Goal: Transaction & Acquisition: Purchase product/service

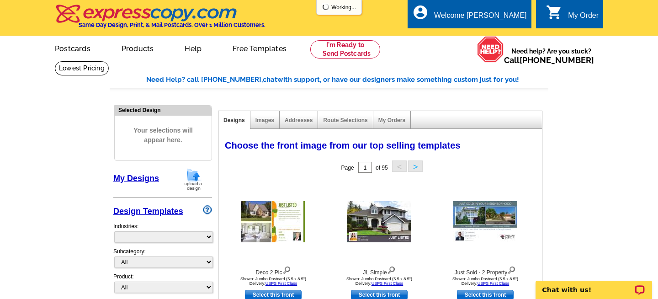
select select "785"
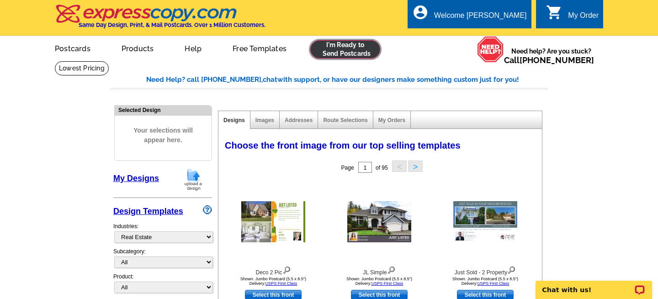
click at [336, 48] on link at bounding box center [345, 49] width 70 height 18
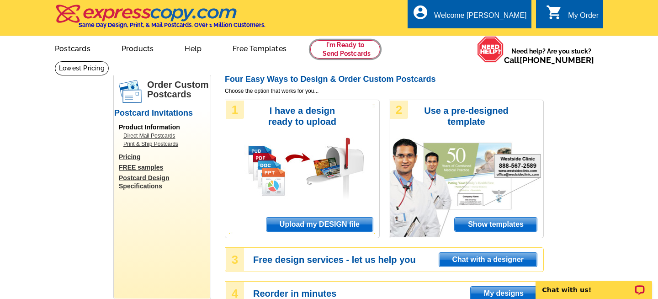
click at [336, 48] on link at bounding box center [345, 49] width 70 height 18
click at [318, 229] on span "Upload my DESIGN file" at bounding box center [319, 224] width 106 height 14
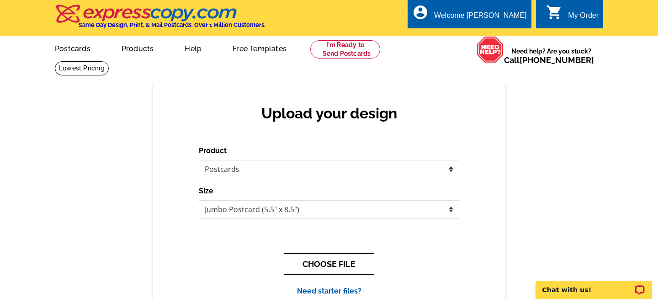
click at [317, 263] on button "CHOOSE FILE" at bounding box center [329, 263] width 90 height 21
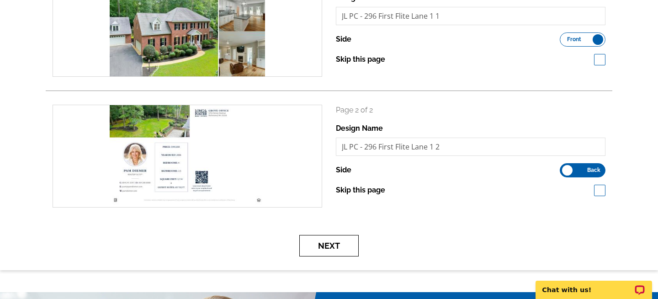
scroll to position [178, 0]
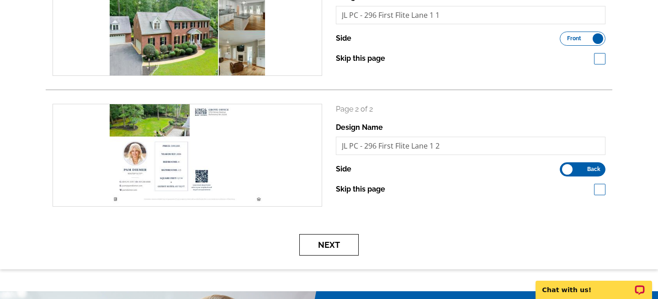
click at [335, 244] on button "Next" at bounding box center [328, 244] width 59 height 21
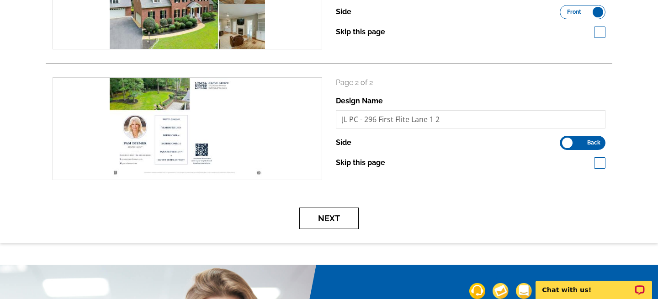
scroll to position [231, 0]
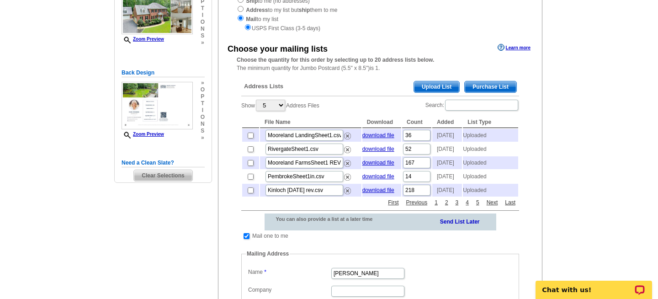
scroll to position [148, 0]
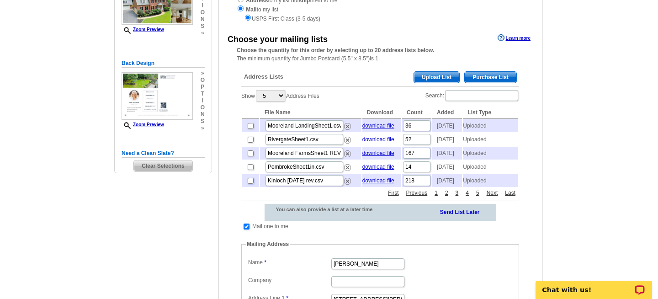
click at [250, 184] on input "checkbox" at bounding box center [251, 181] width 6 height 6
checkbox input "true"
click at [277, 98] on select "5 10 25 50 100" at bounding box center [270, 95] width 29 height 11
select select "100"
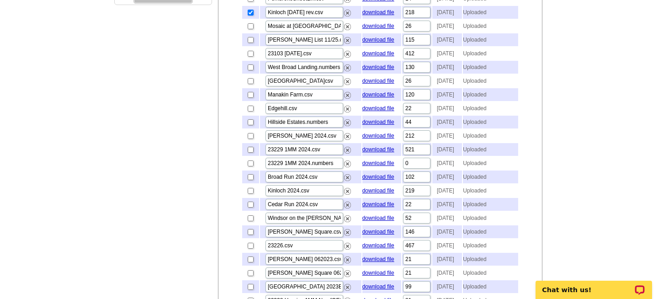
scroll to position [318, 0]
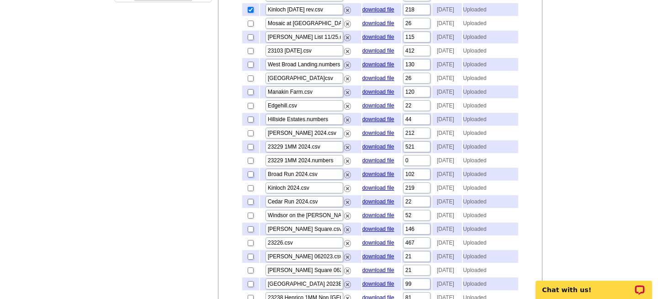
click at [249, 177] on input "checkbox" at bounding box center [251, 174] width 6 height 6
checkbox input "true"
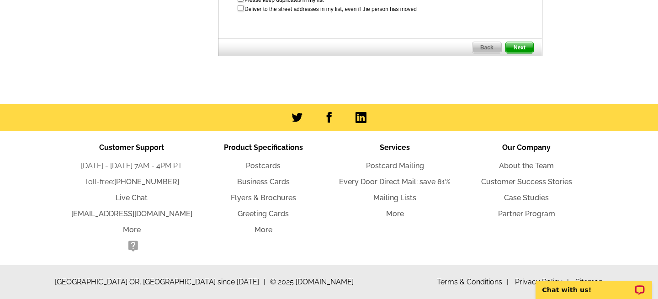
scroll to position [2130, 0]
click at [519, 53] on span "Next" at bounding box center [519, 47] width 27 height 11
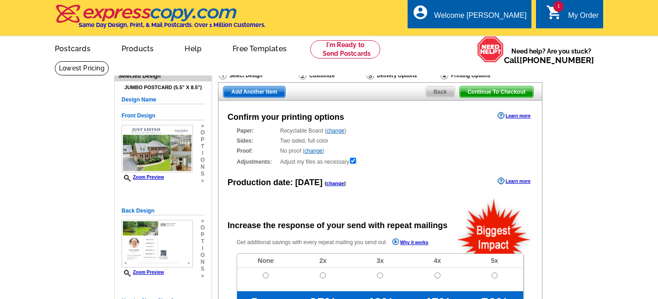
radio input "false"
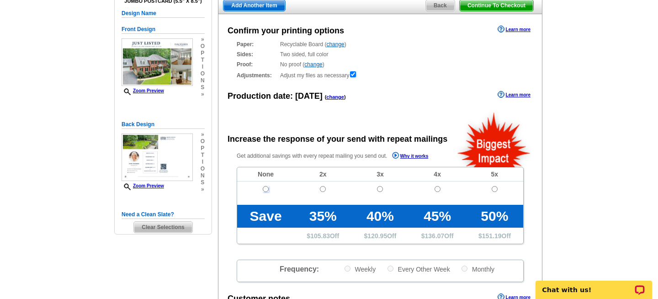
click at [265, 190] on input "radio" at bounding box center [266, 189] width 6 height 6
radio input "true"
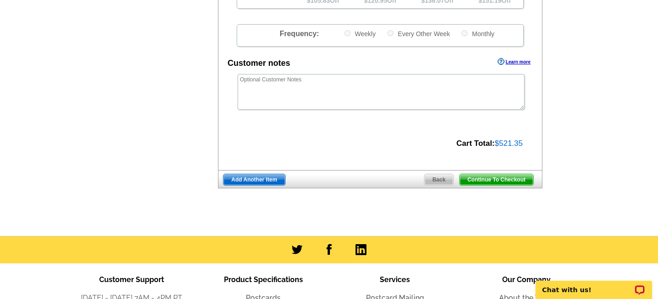
scroll to position [321, 0]
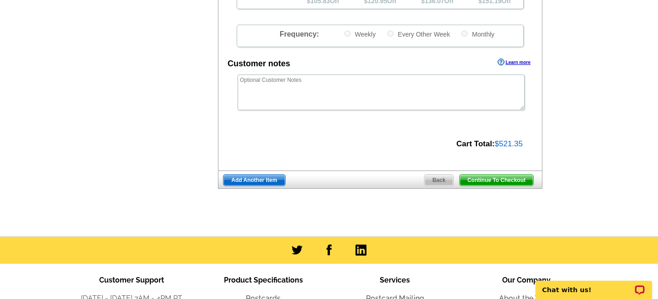
click at [487, 182] on span "Continue To Checkout" at bounding box center [497, 180] width 74 height 11
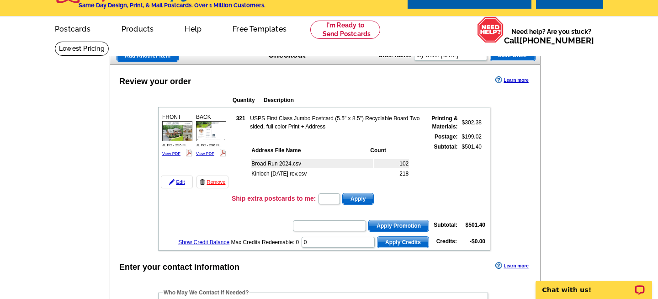
scroll to position [28, 0]
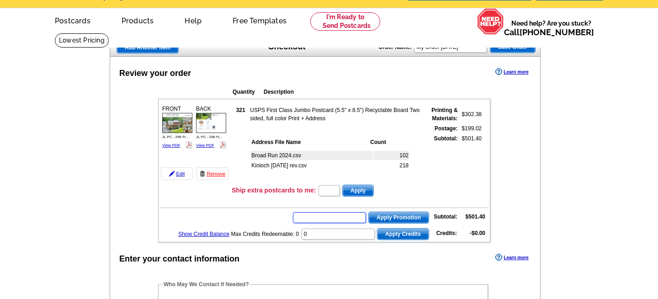
click at [336, 213] on input "text" at bounding box center [329, 217] width 73 height 11
type input "GROW0825"
click at [386, 216] on span "Apply Promotion" at bounding box center [399, 217] width 60 height 11
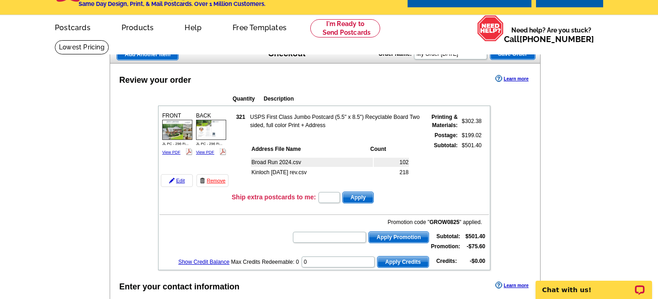
scroll to position [20, 0]
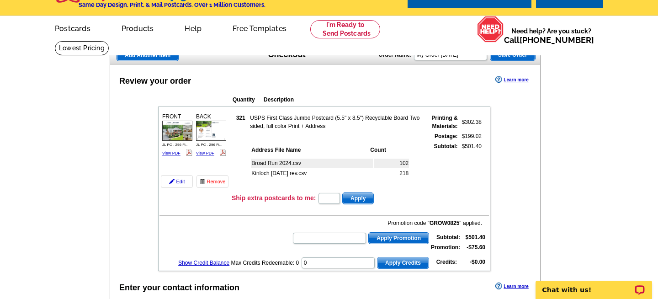
click at [520, 53] on span "Save Order" at bounding box center [512, 54] width 45 height 11
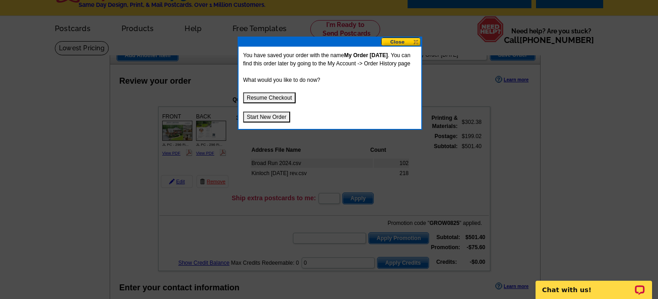
click at [409, 43] on button at bounding box center [401, 41] width 40 height 9
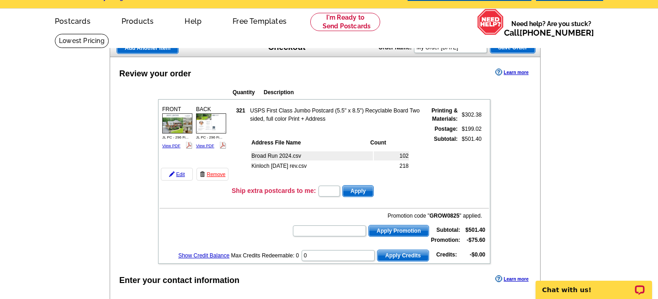
scroll to position [0, 0]
